Goal: Task Accomplishment & Management: Manage account settings

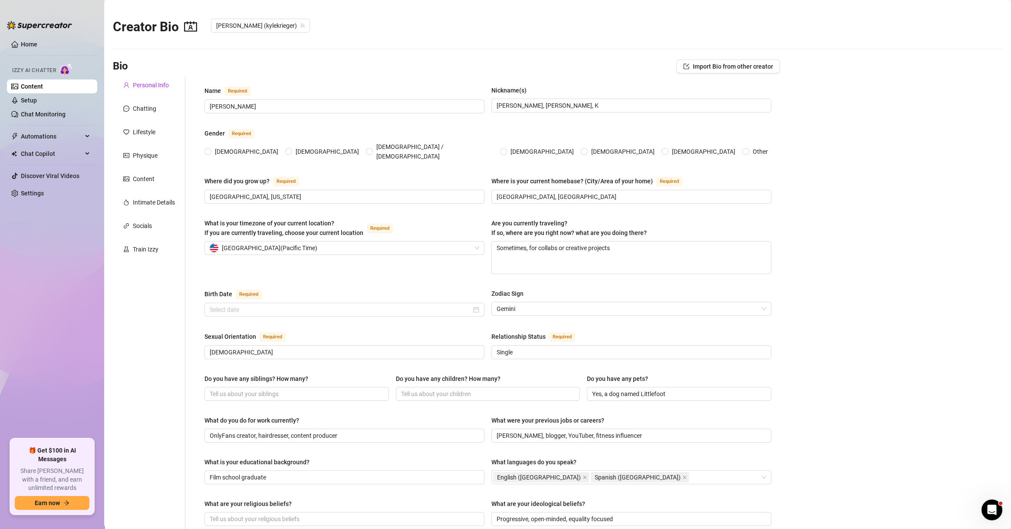
radio input "true"
type input "[DATE]"
click at [37, 100] on link "Setup" at bounding box center [29, 100] width 16 height 7
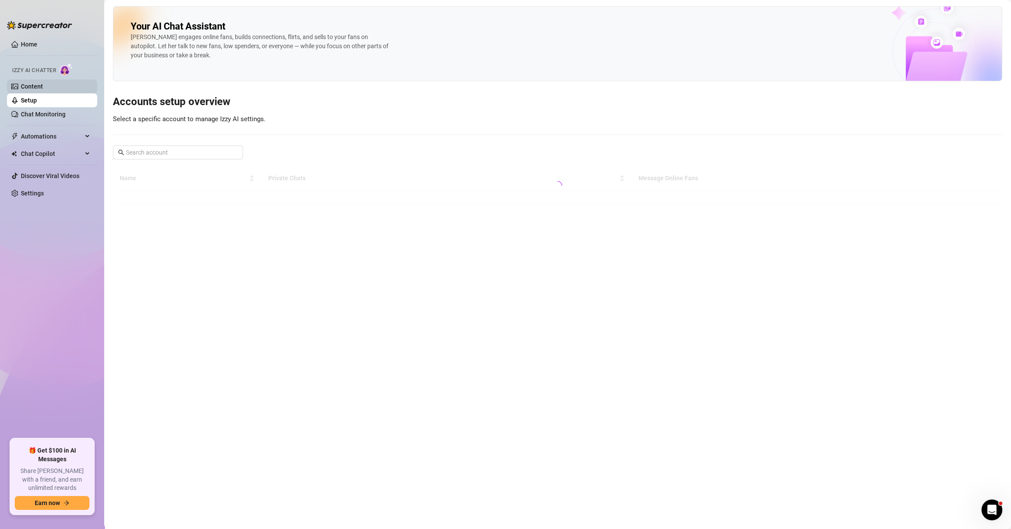
click at [43, 88] on link "Content" at bounding box center [32, 86] width 22 height 7
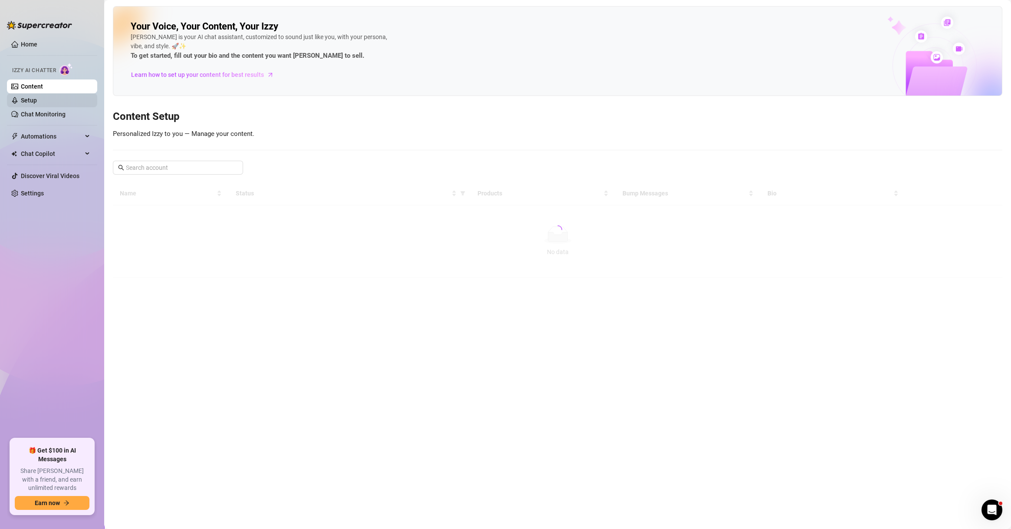
click at [37, 97] on link "Setup" at bounding box center [29, 100] width 16 height 7
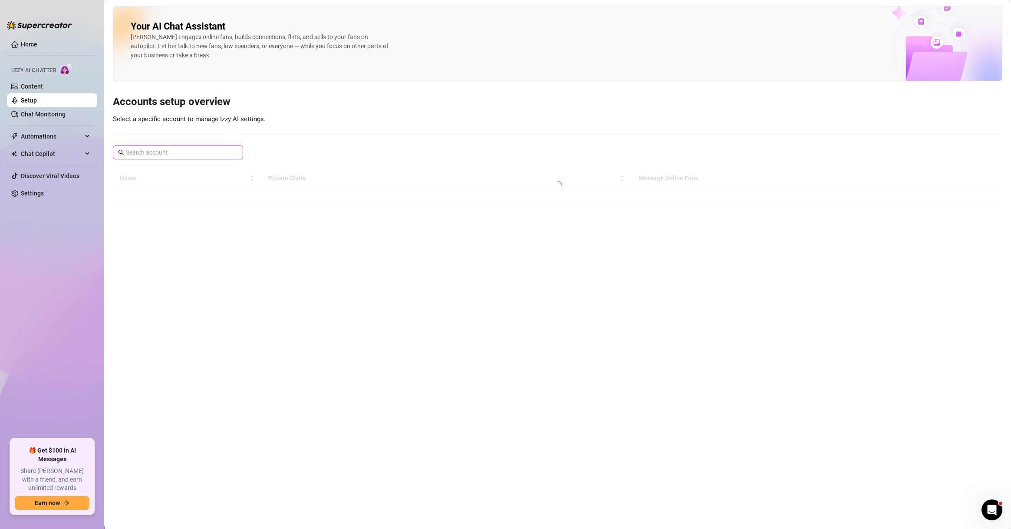
click at [183, 155] on input "text" at bounding box center [178, 153] width 105 height 10
type input "[PERSON_NAME]"
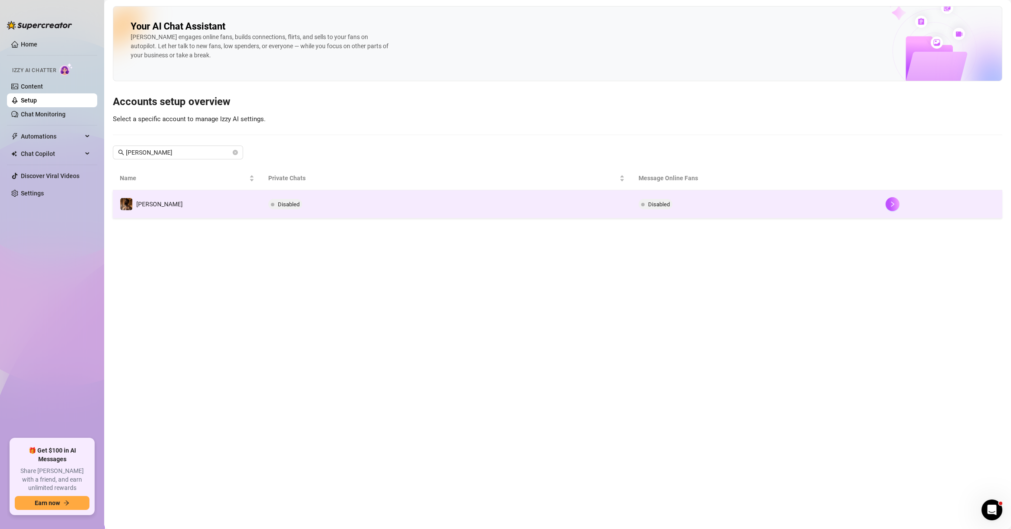
click at [200, 205] on td "[PERSON_NAME]" at bounding box center [187, 204] width 148 height 28
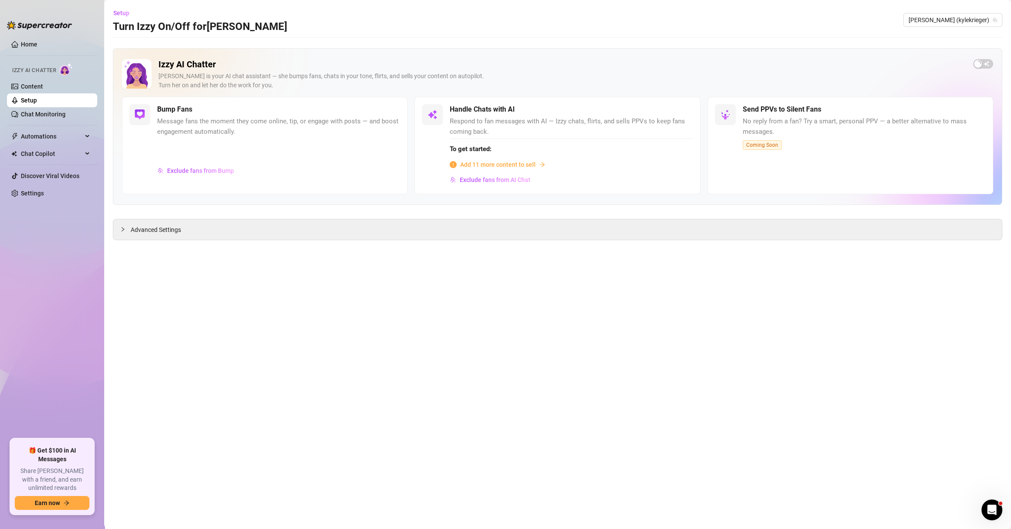
click at [506, 166] on span "Add 11 more content to sell" at bounding box center [498, 165] width 76 height 10
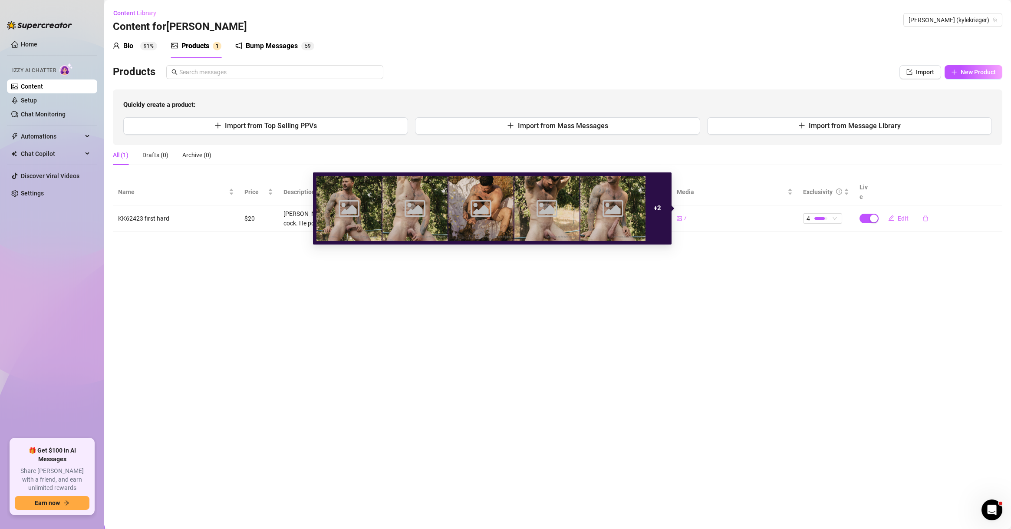
click at [717, 287] on main "Content Library Content for [PERSON_NAME] (kylekrieger) Bio 91% Products 1 Bump…" at bounding box center [557, 264] width 907 height 529
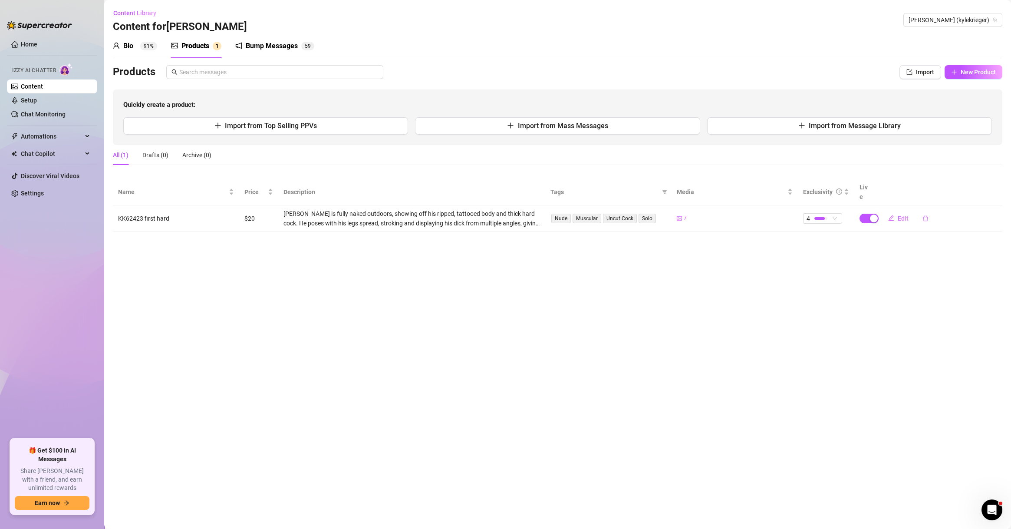
click at [660, 213] on div "Nude Muscular Uncut Cock Solo" at bounding box center [608, 218] width 116 height 11
click at [717, 250] on main "Content Library Content for [PERSON_NAME] (kylekrieger) Bio 91% Products 1 Bump…" at bounding box center [557, 264] width 907 height 529
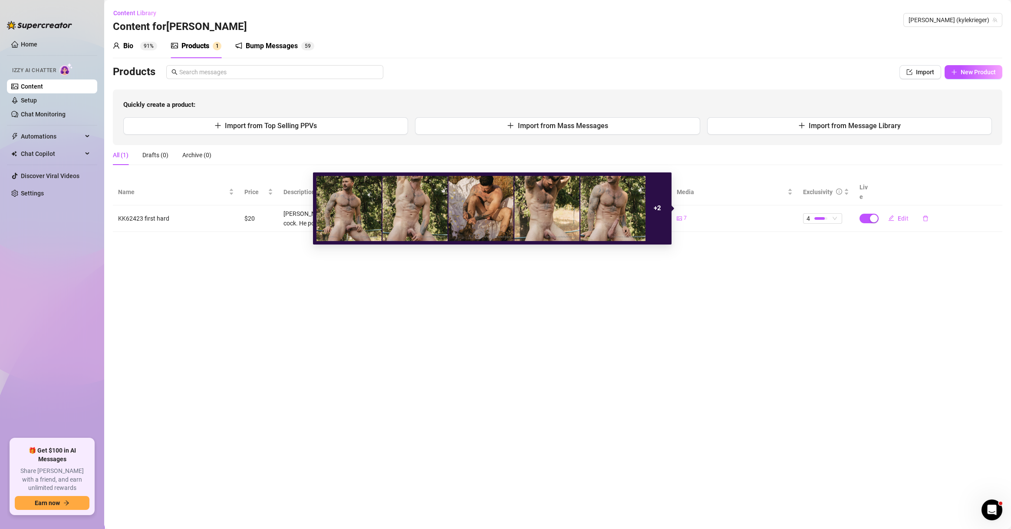
click at [682, 214] on div "7" at bounding box center [682, 218] width 10 height 8
click at [681, 216] on icon "picture" at bounding box center [679, 218] width 5 height 4
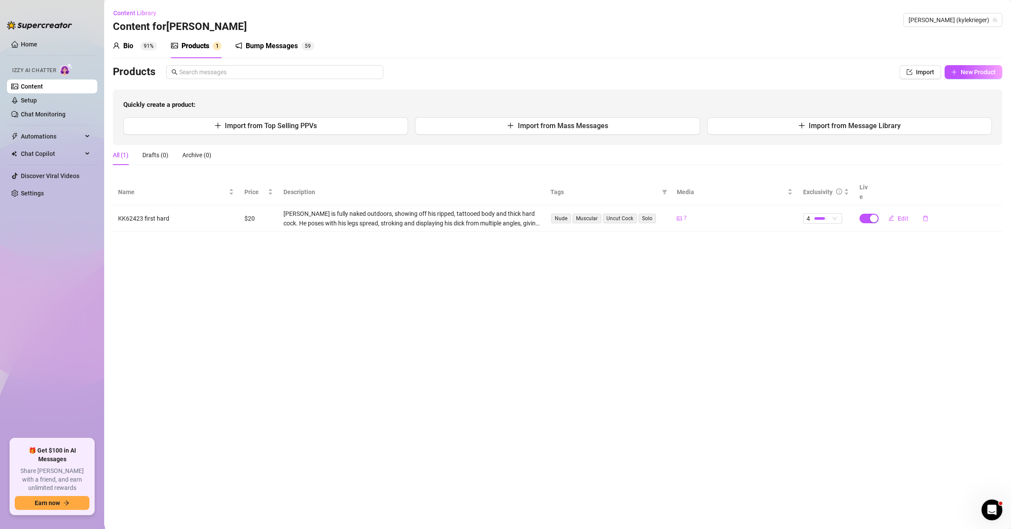
click at [717, 277] on main "Content Library Content for [PERSON_NAME] (kylekrieger) Bio 91% Products 1 Bump…" at bounding box center [557, 264] width 907 height 529
